Goal: Communication & Community: Connect with others

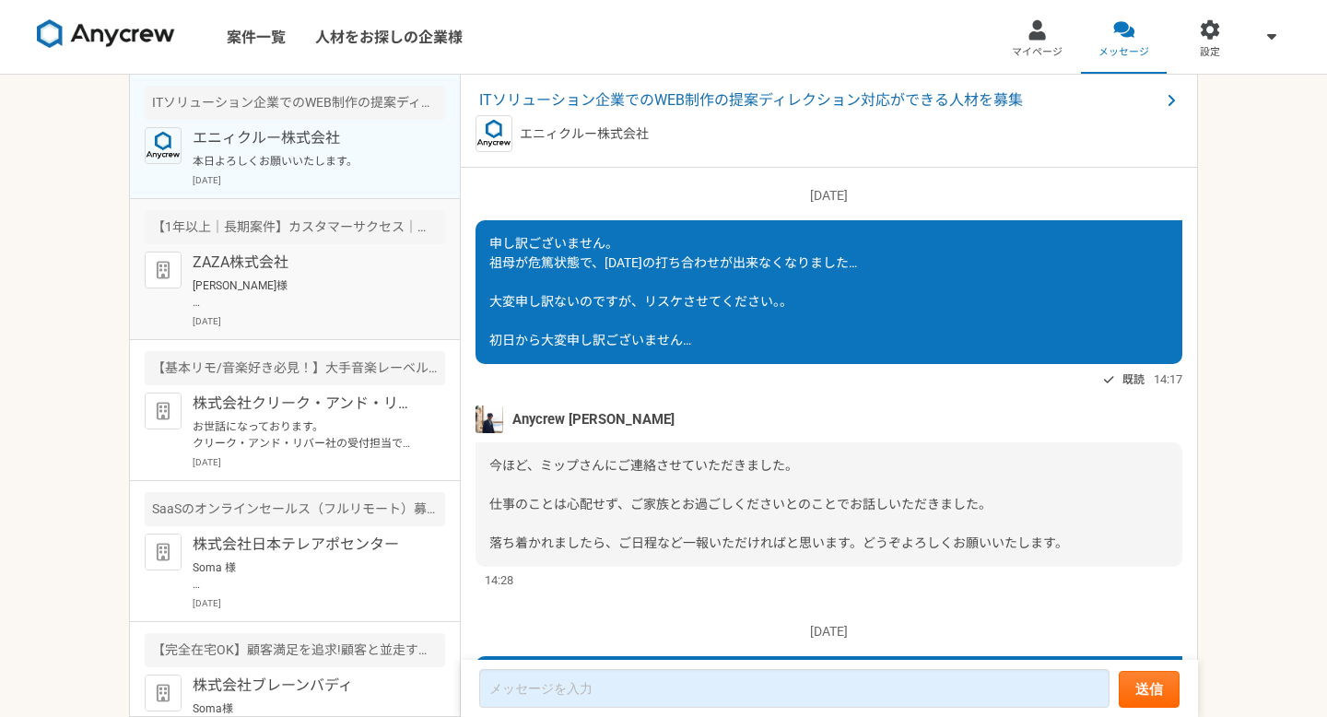
scroll to position [1673, 0]
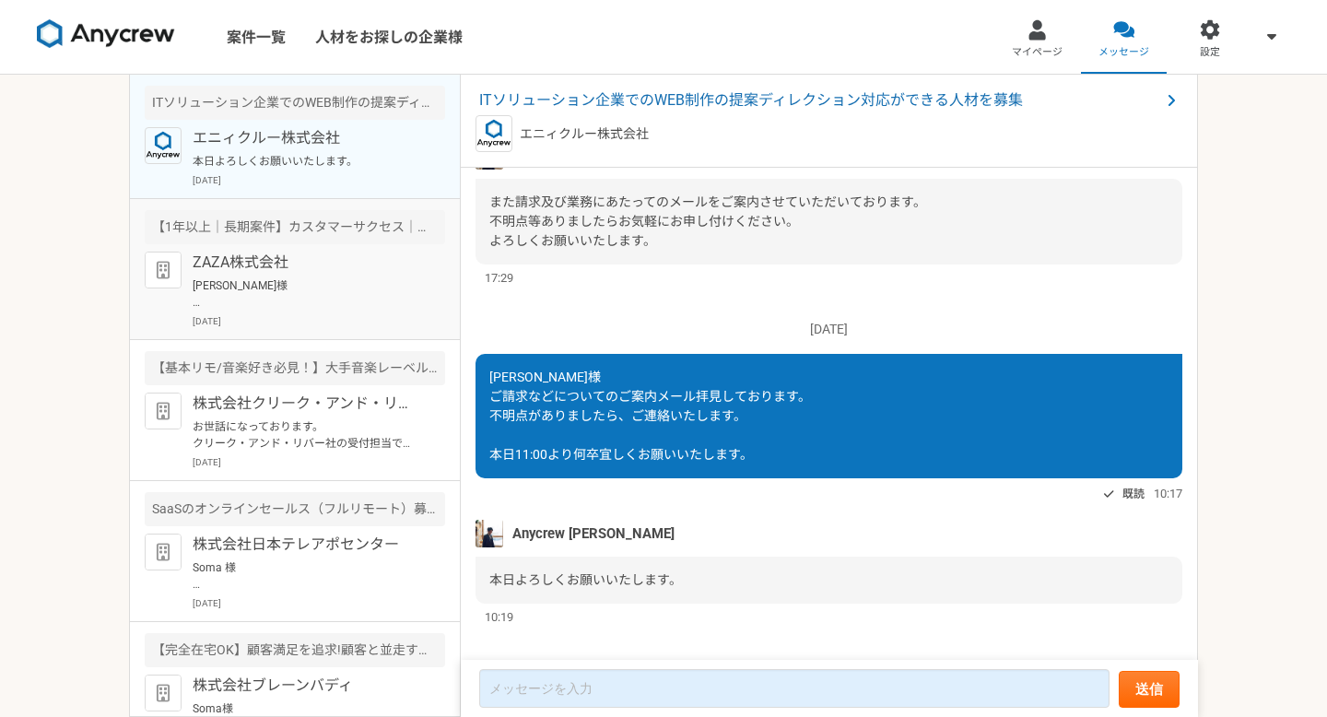
click at [294, 272] on p "ZAZA株式会社" at bounding box center [307, 263] width 228 height 22
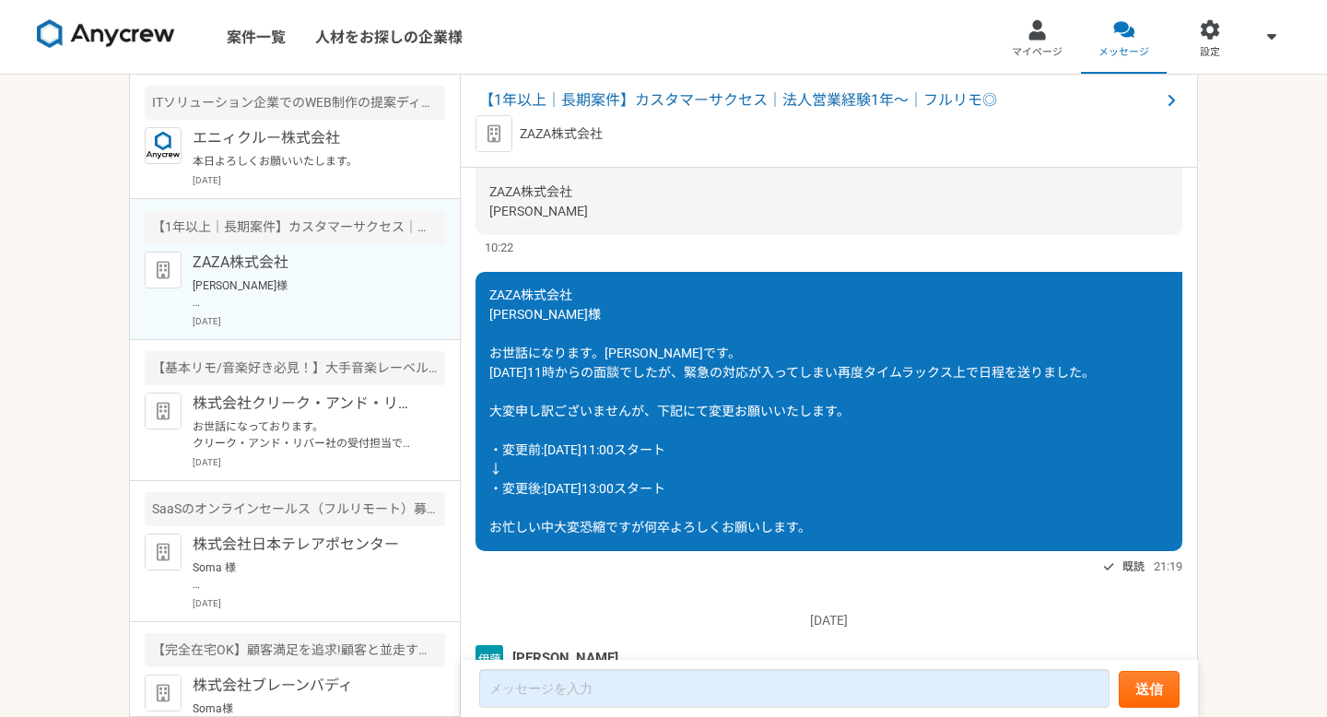
scroll to position [2183, 0]
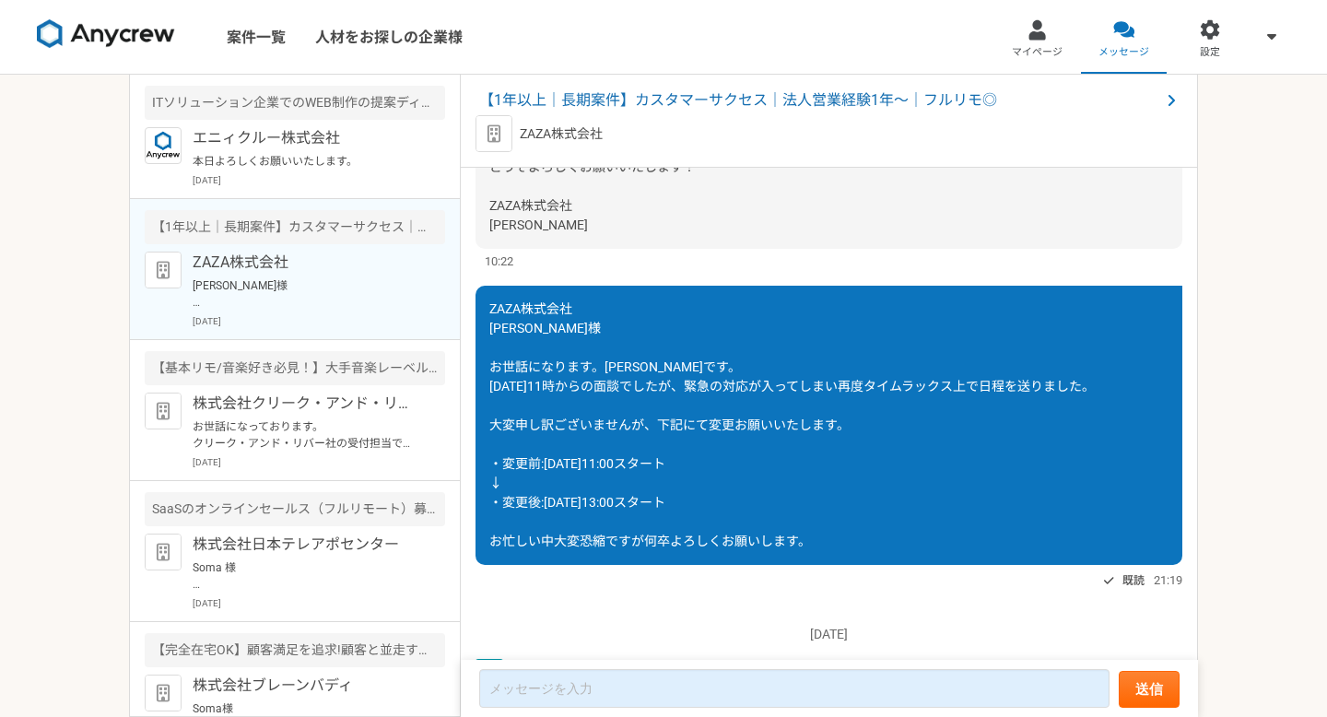
click at [795, 97] on link "[URL][DOMAIN_NAME]" at bounding box center [860, 89] width 130 height 15
click at [638, 97] on link "[URL][DOMAIN_NAME]" at bounding box center [695, 89] width 130 height 15
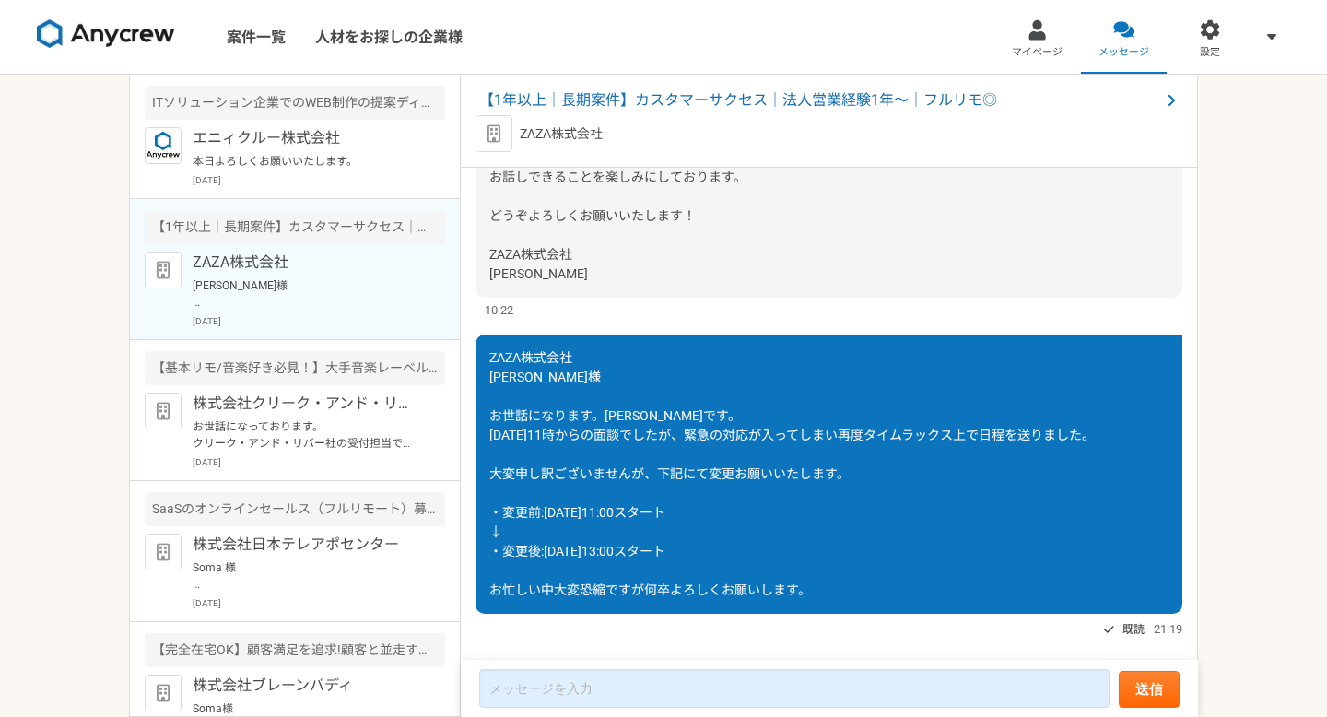
scroll to position [1804, 0]
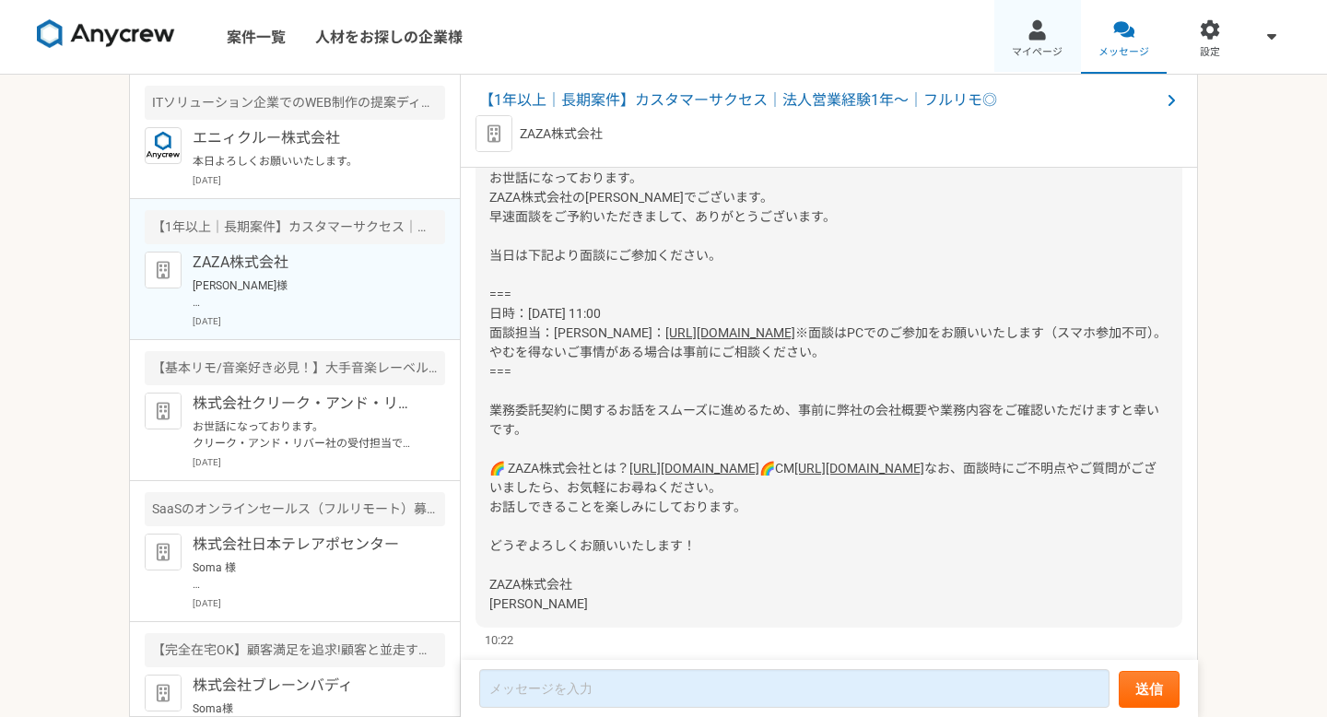
click at [1035, 45] on span "マイページ" at bounding box center [1037, 52] width 51 height 15
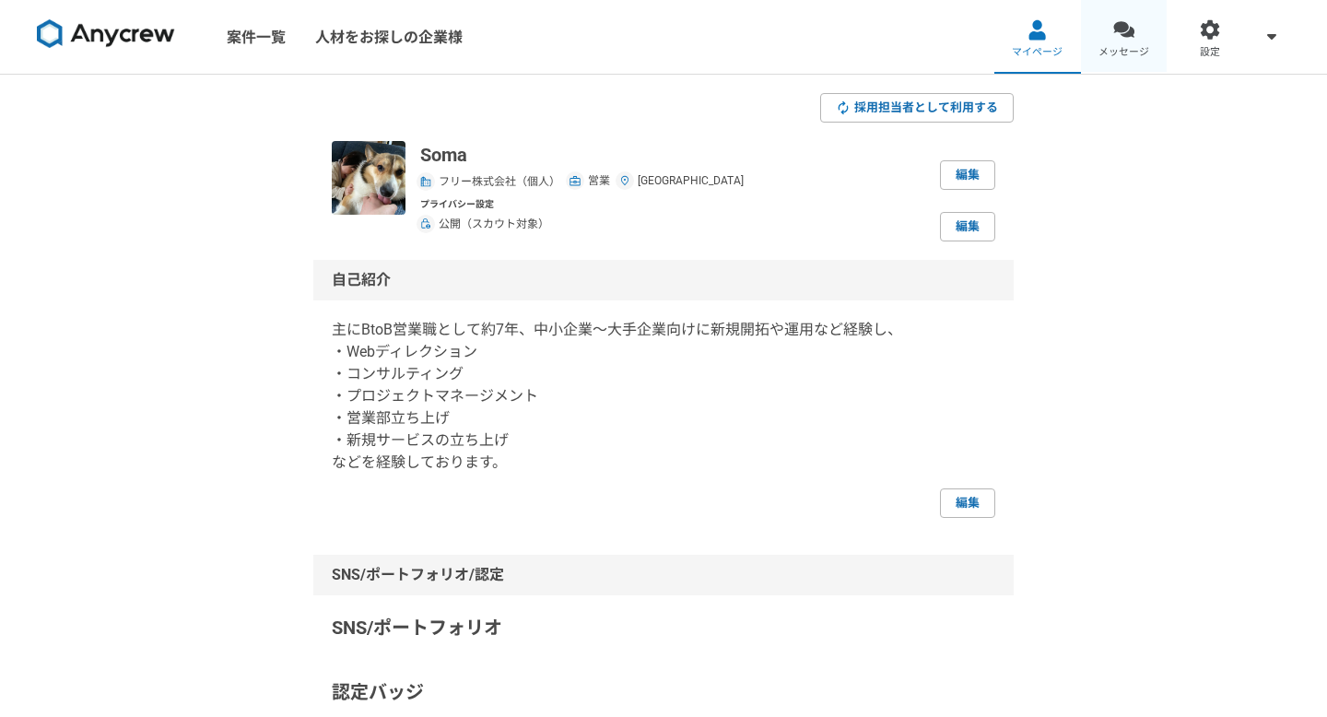
click at [1131, 45] on span "メッセージ" at bounding box center [1124, 52] width 51 height 15
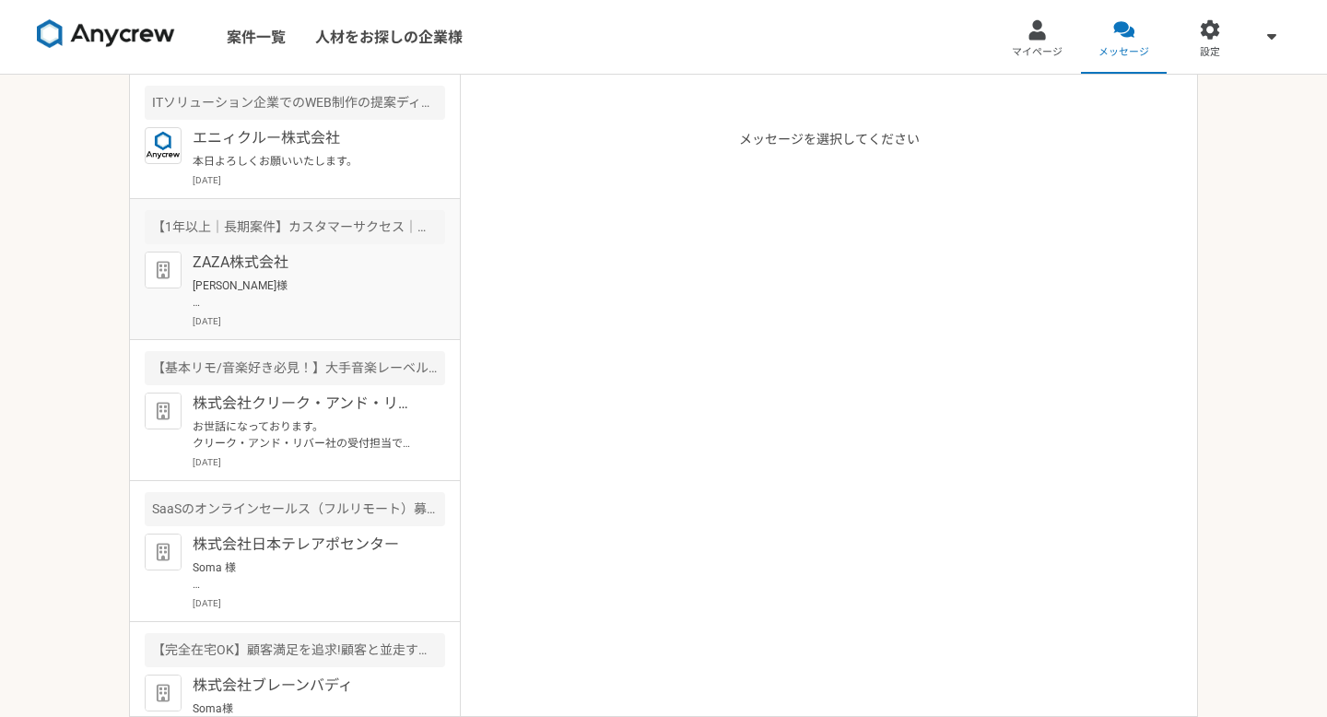
click at [321, 310] on p "[PERSON_NAME]様 ご確認とご対応いただきありがとうございます。 それでは、本日13:00より宜しくお願いいたします。" at bounding box center [307, 293] width 228 height 33
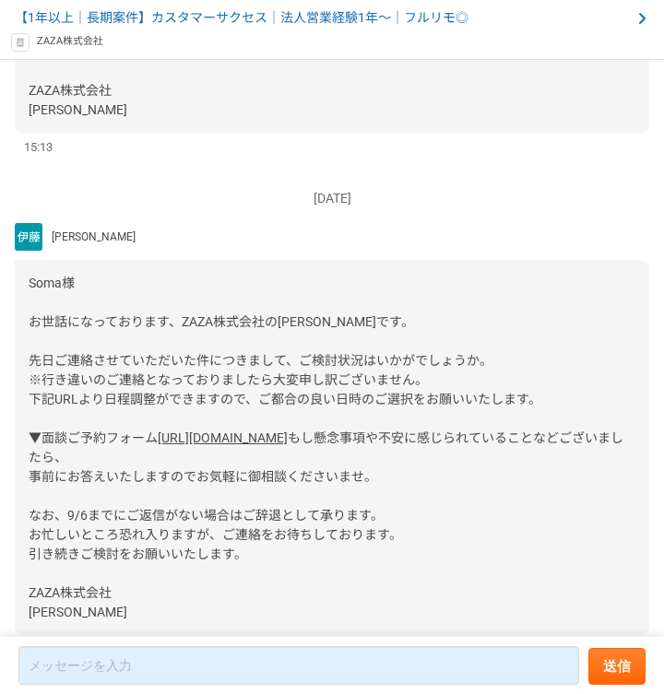
scroll to position [451, 0]
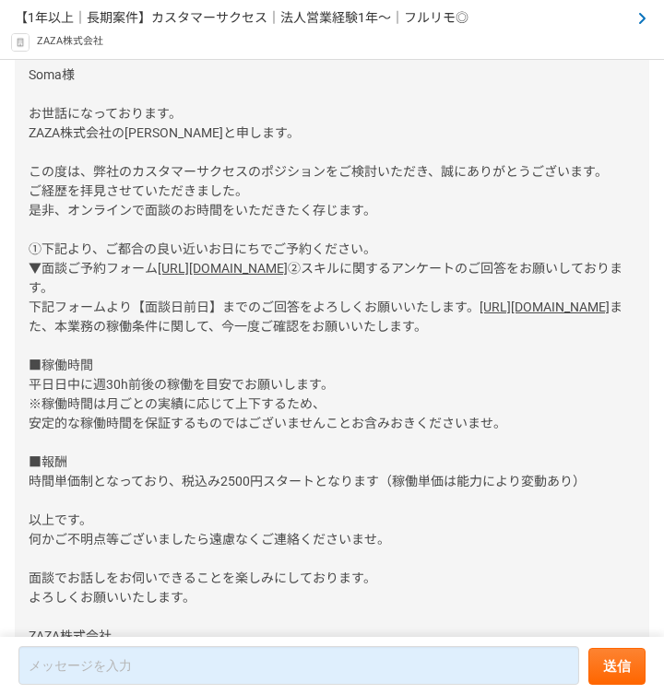
click at [333, 19] on span "【1年以上｜長期案件】カスタマーサクセス｜法人営業経験1年〜｜フルリモ◎" at bounding box center [242, 18] width 454 height 19
